Goal: Use online tool/utility: Utilize a website feature to perform a specific function

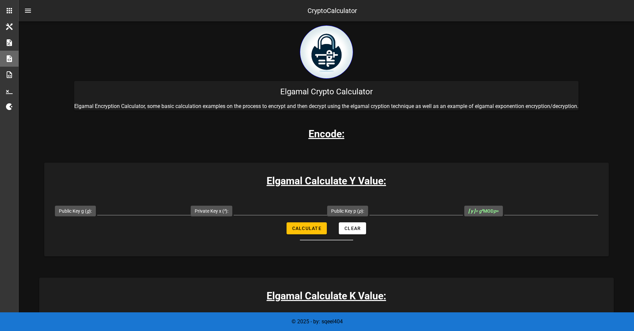
scroll to position [892, 0]
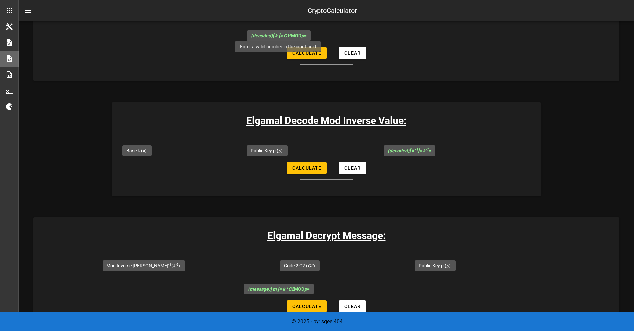
type input "27"
click at [278, 16] on label "Private Key x ( x ):" at bounding box center [279, 12] width 34 height 7
click at [301, 16] on input "Private Key x ( x ):" at bounding box center [348, 11] width 94 height 11
type input "10"
click at [417, 16] on label "Public Key p ( p ):" at bounding box center [414, 12] width 33 height 7
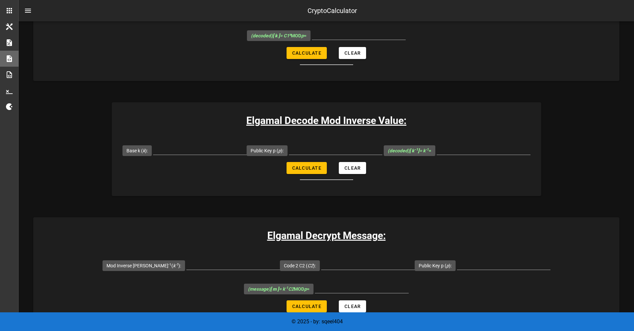
click at [436, 16] on input "Public Key p ( p ):" at bounding box center [483, 11] width 94 height 11
type input "31"
click at [306, 56] on span "Calculate" at bounding box center [307, 52] width 30 height 5
type input "1"
